Goal: Browse casually: Explore the website without a specific task or goal

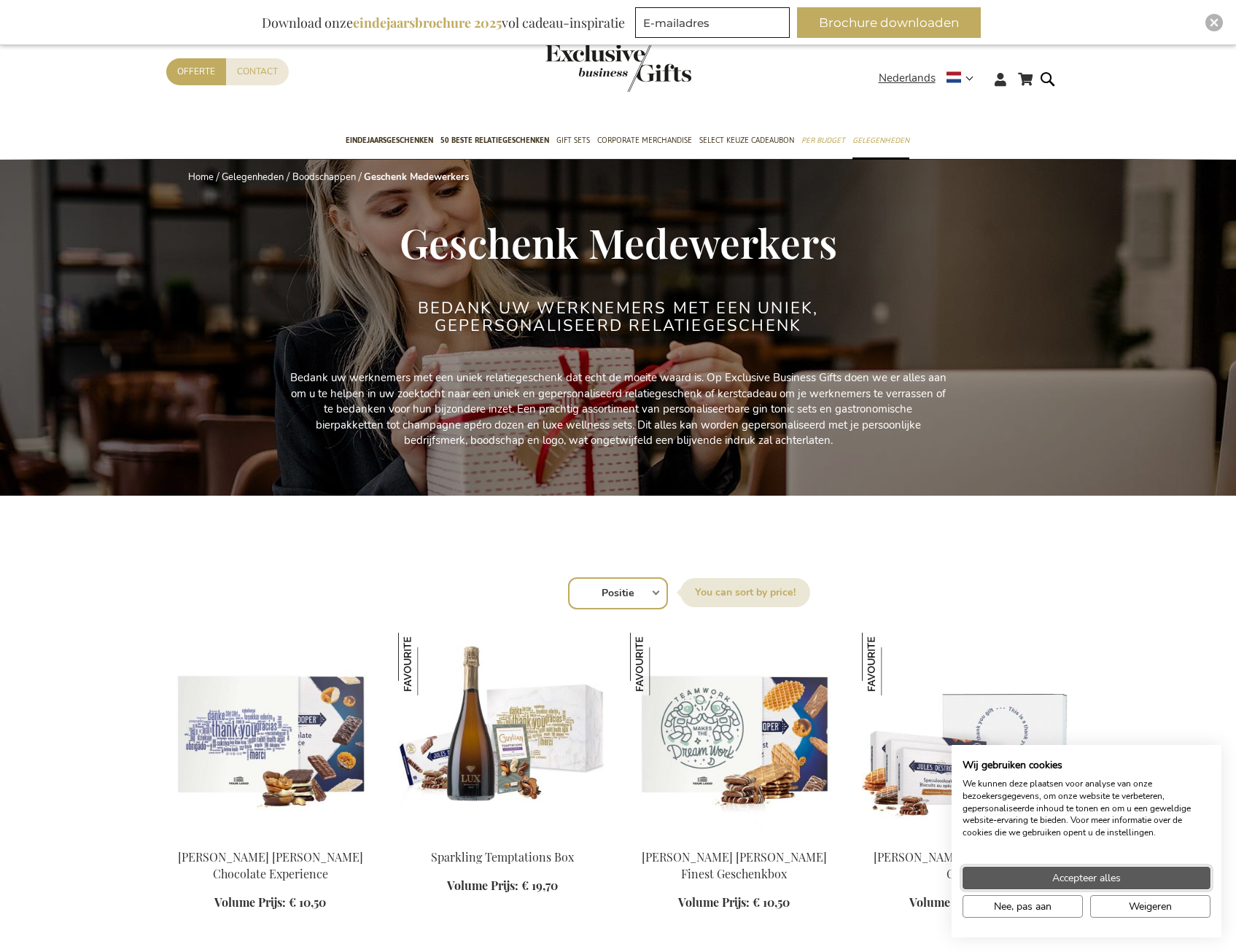
click at [1045, 876] on button "Accepteer alles" at bounding box center [1086, 878] width 248 height 23
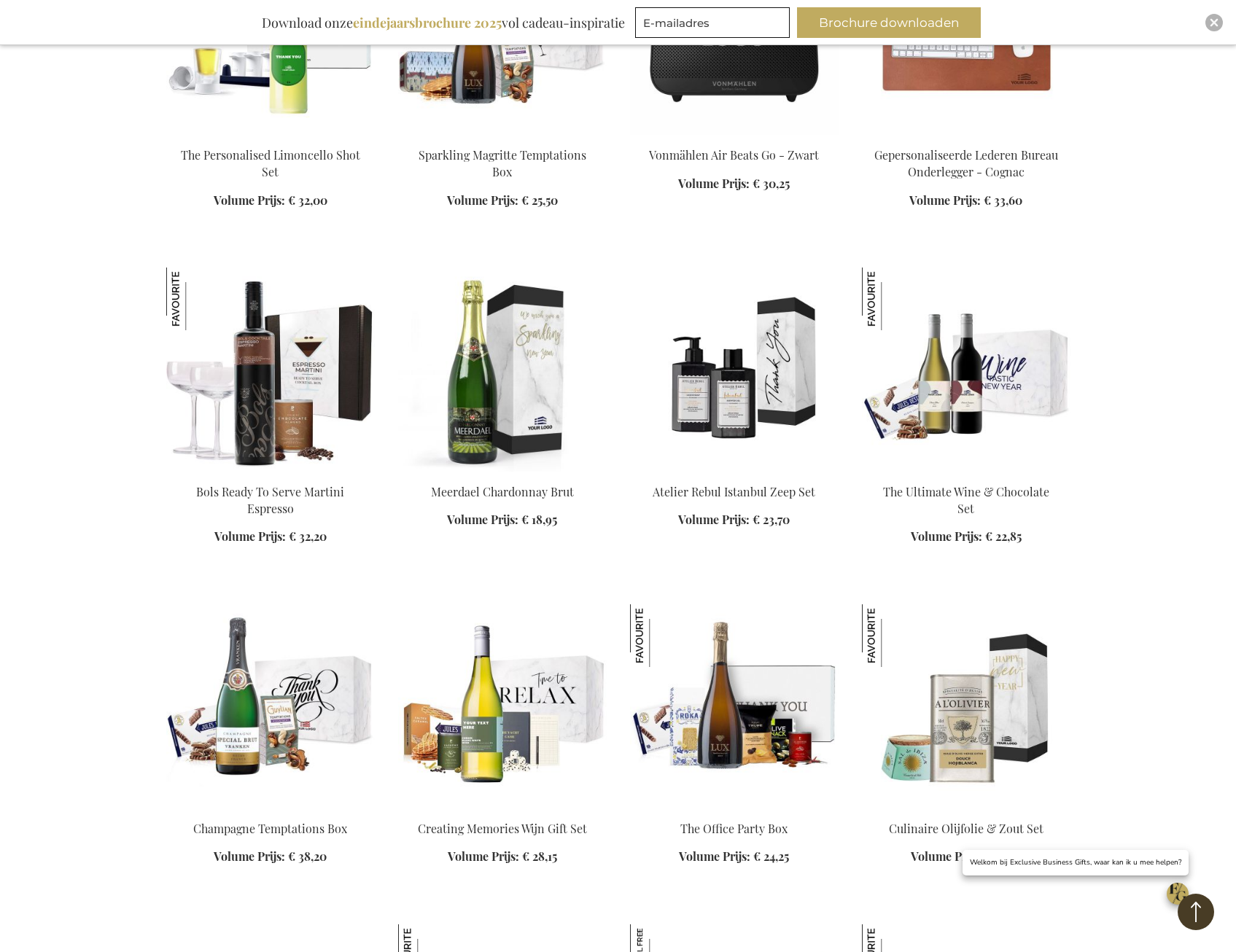
scroll to position [1386, 0]
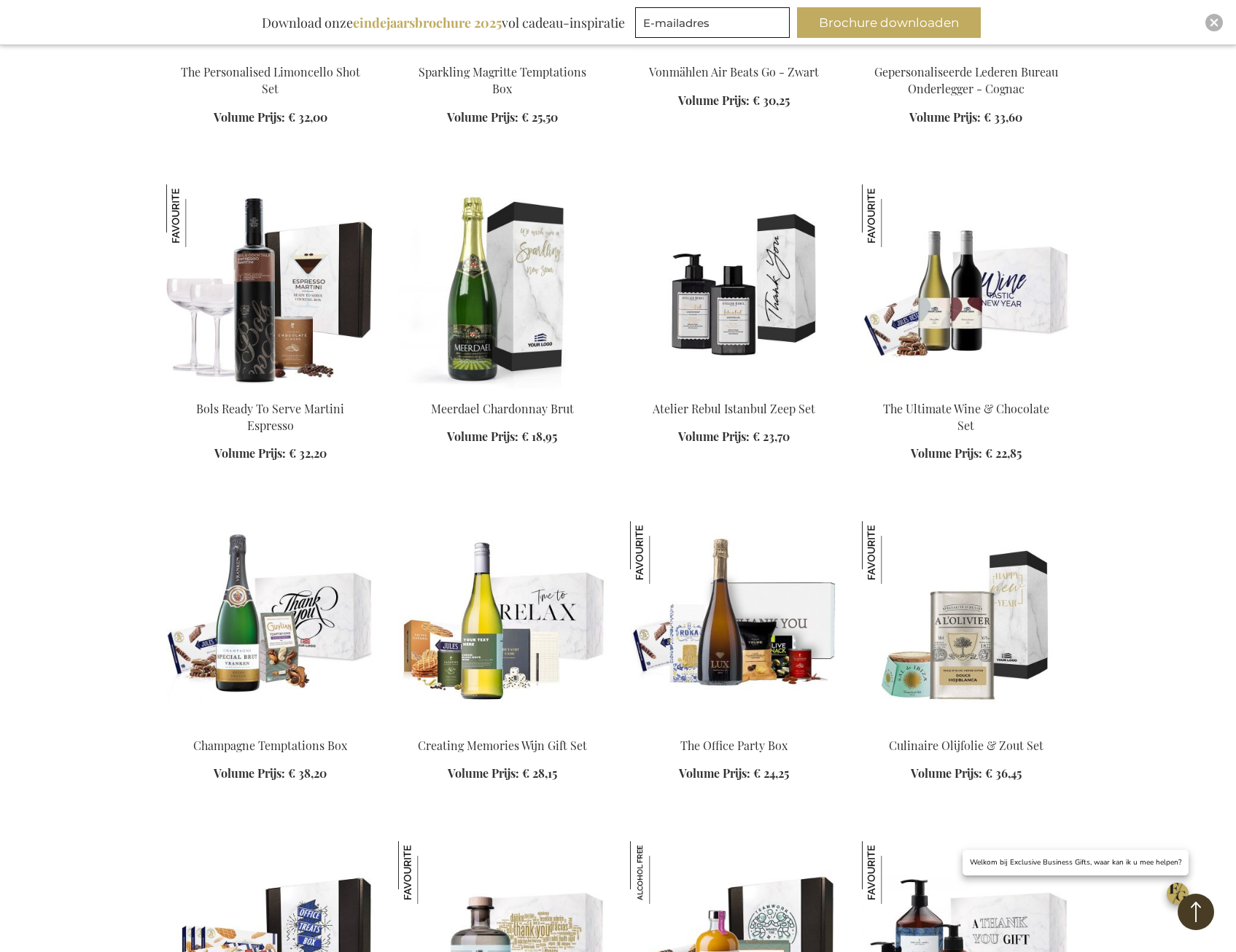
scroll to position [1458, 0]
click at [710, 612] on img at bounding box center [734, 624] width 209 height 204
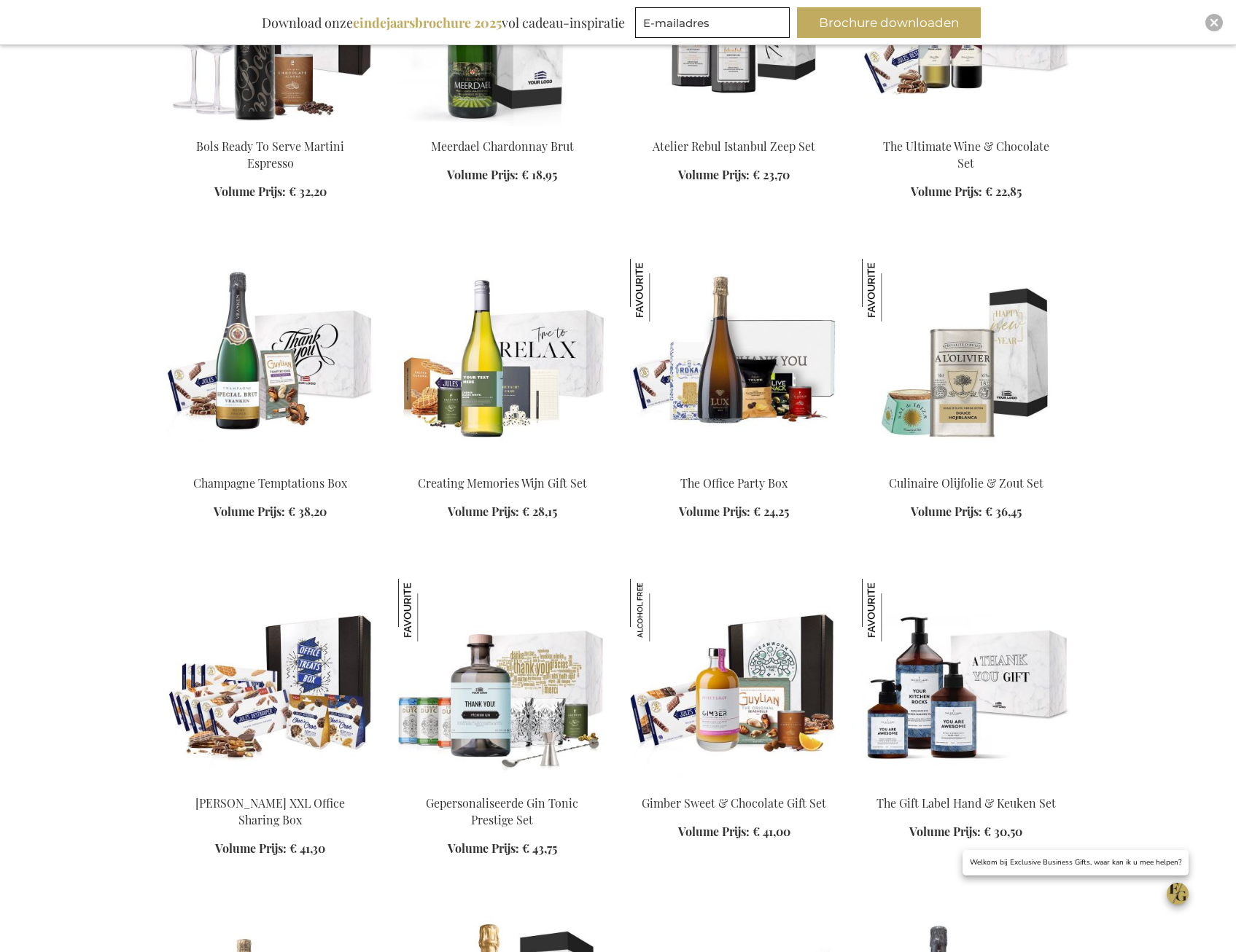
scroll to position [970, 0]
